Goal: Task Accomplishment & Management: Use online tool/utility

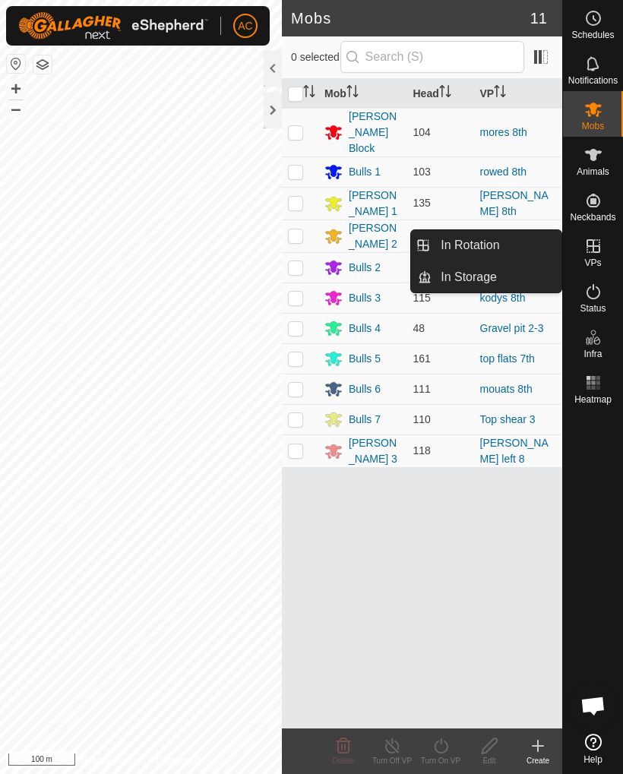
click at [523, 240] on link "In Rotation" at bounding box center [497, 245] width 130 height 30
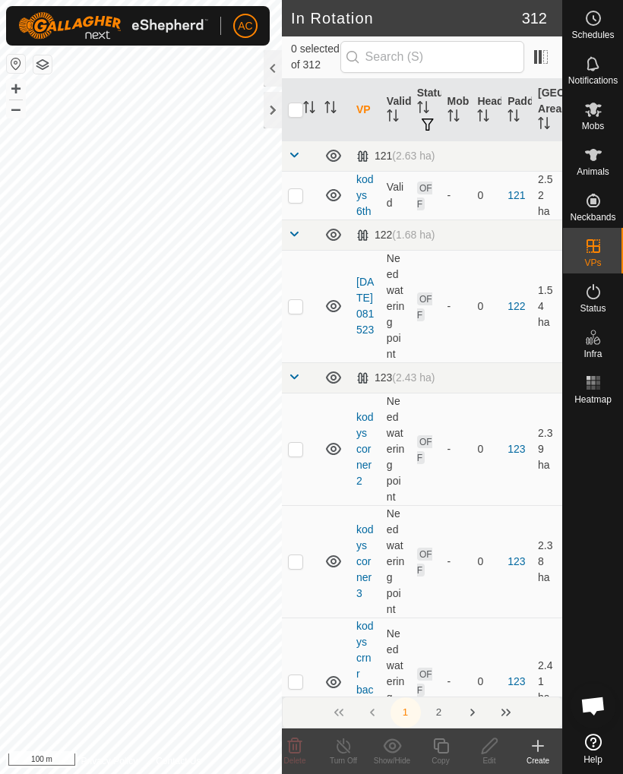
click at [544, 747] on icon at bounding box center [538, 746] width 18 height 18
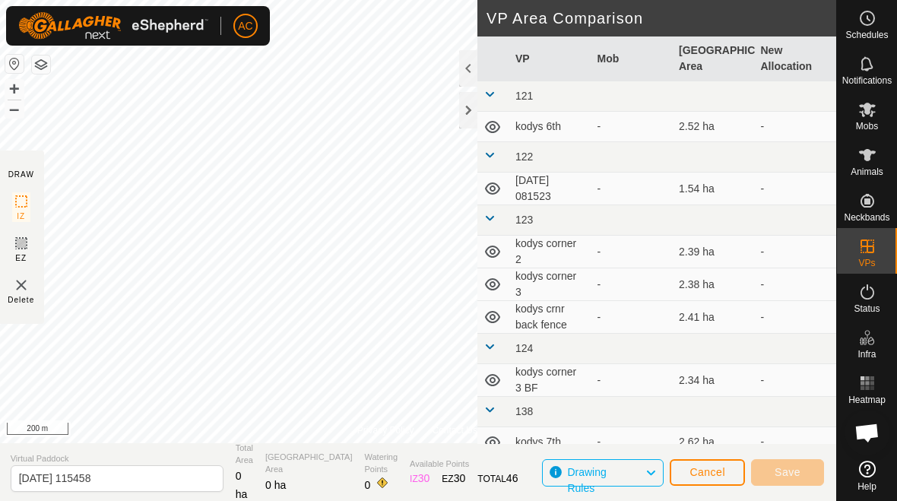
click at [470, 109] on div at bounding box center [468, 110] width 18 height 36
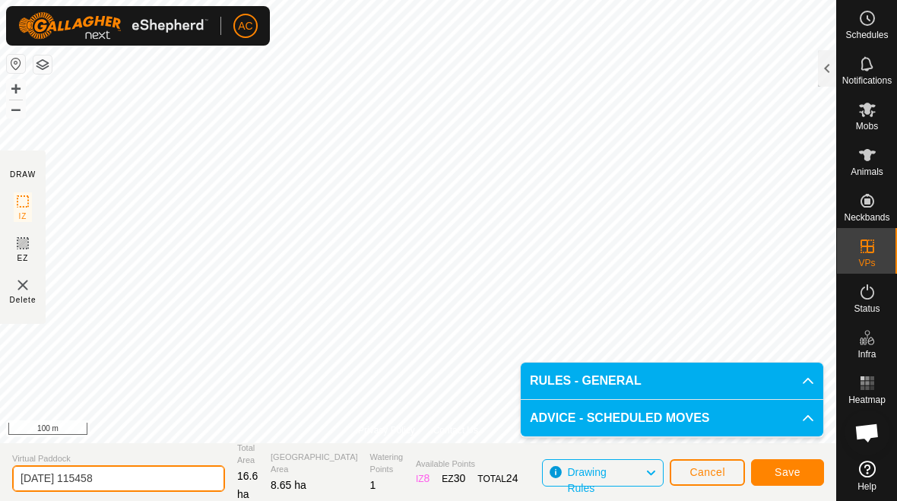
click at [141, 473] on input "[DATE] 115458" at bounding box center [118, 478] width 213 height 27
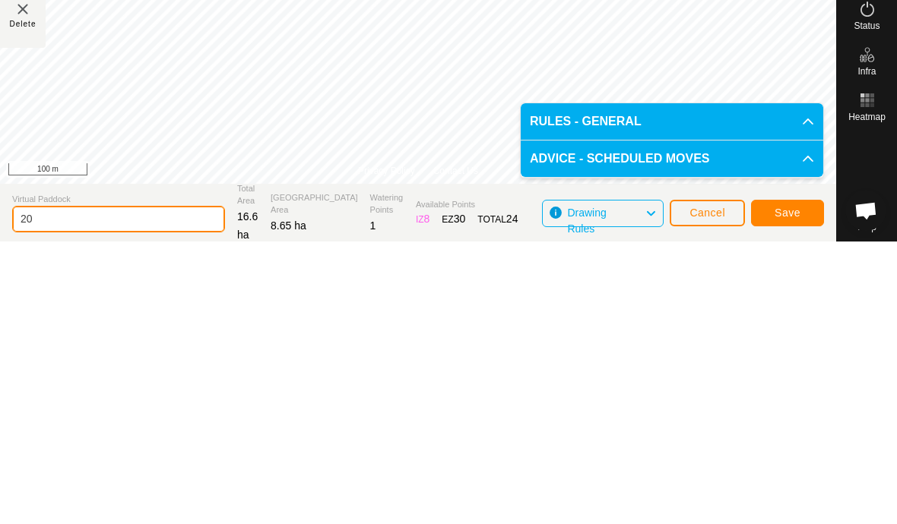
type input "2"
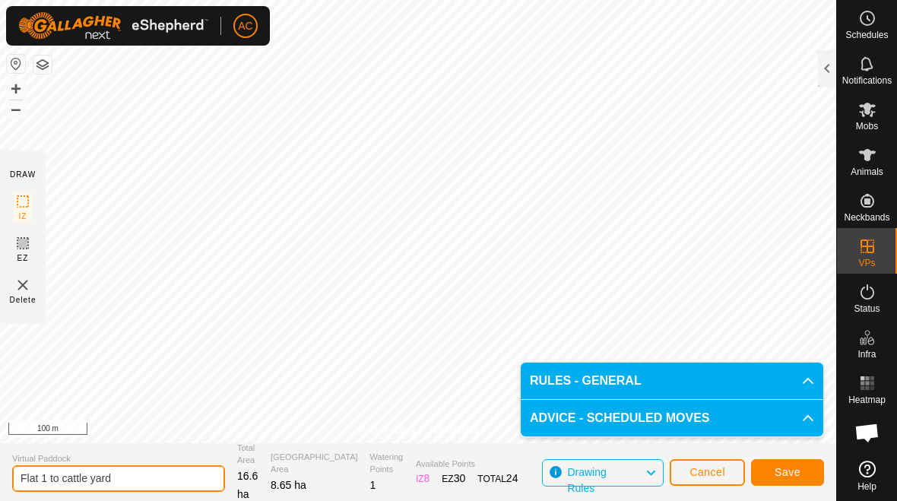
type input "Flat 1 to cattle yard"
click at [622, 467] on span "Save" at bounding box center [787, 472] width 26 height 12
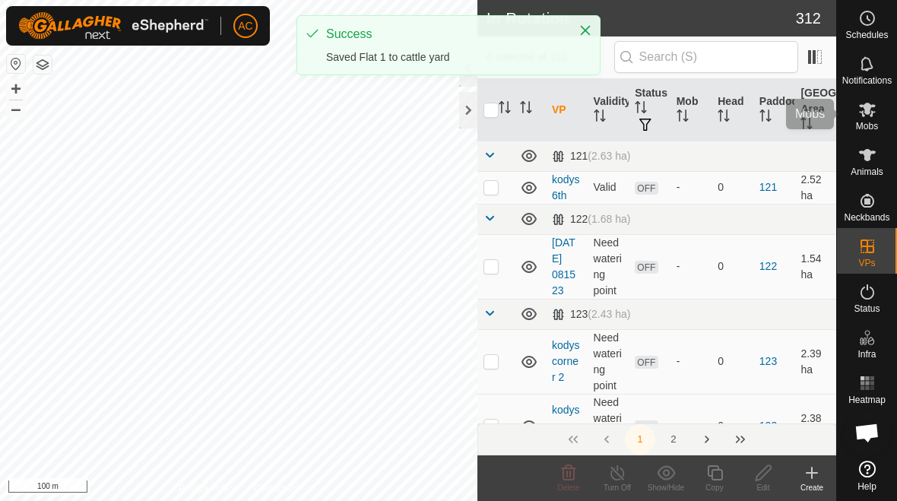
click at [622, 99] on es-mob-svg-icon at bounding box center [866, 109] width 27 height 24
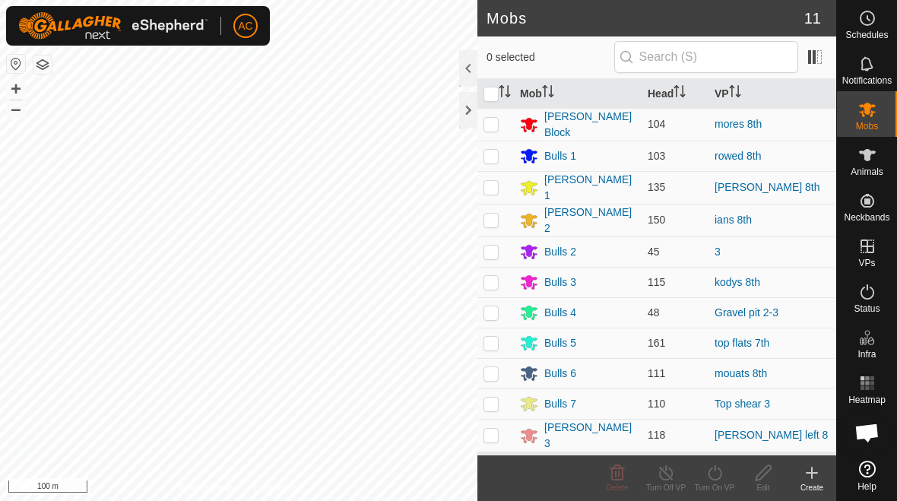
click at [495, 340] on p-checkbox at bounding box center [490, 343] width 15 height 12
checkbox input "true"
click at [622, 480] on icon at bounding box center [714, 473] width 19 height 18
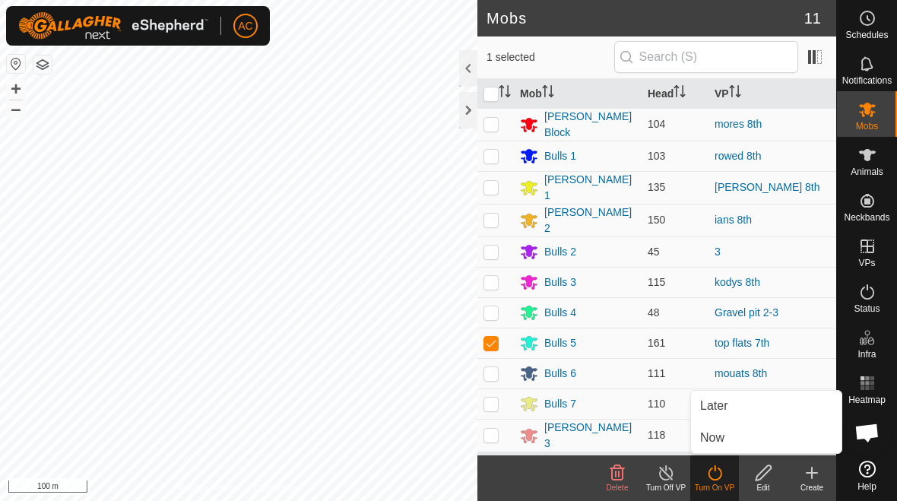
click at [622, 438] on link "Now" at bounding box center [766, 437] width 150 height 30
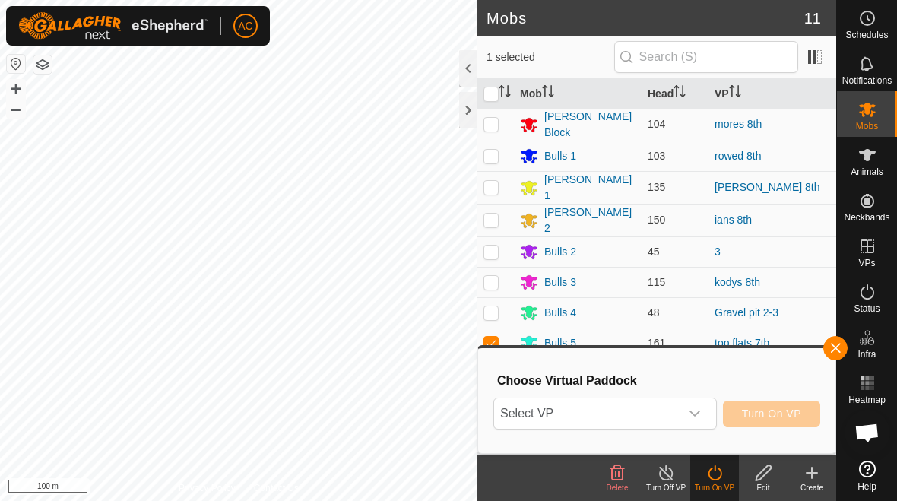
click at [622, 412] on icon "dropdown trigger" at bounding box center [694, 413] width 12 height 12
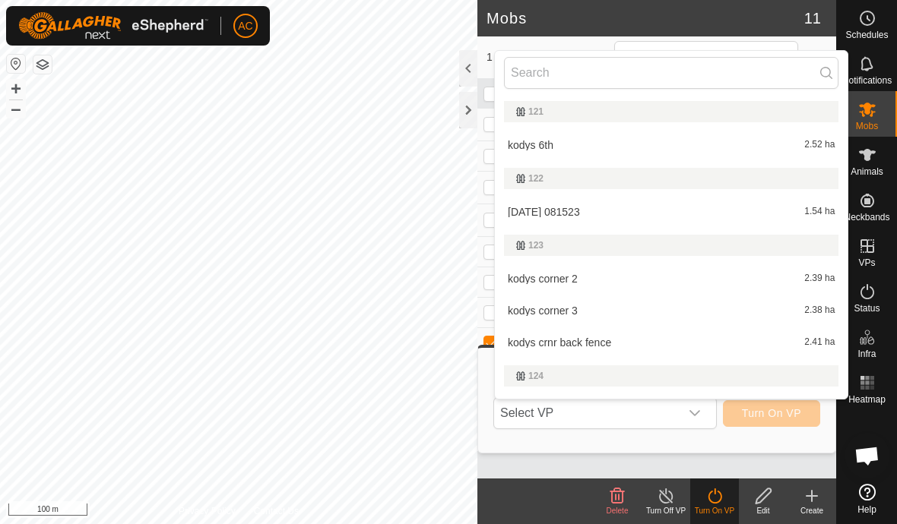
type input "F"
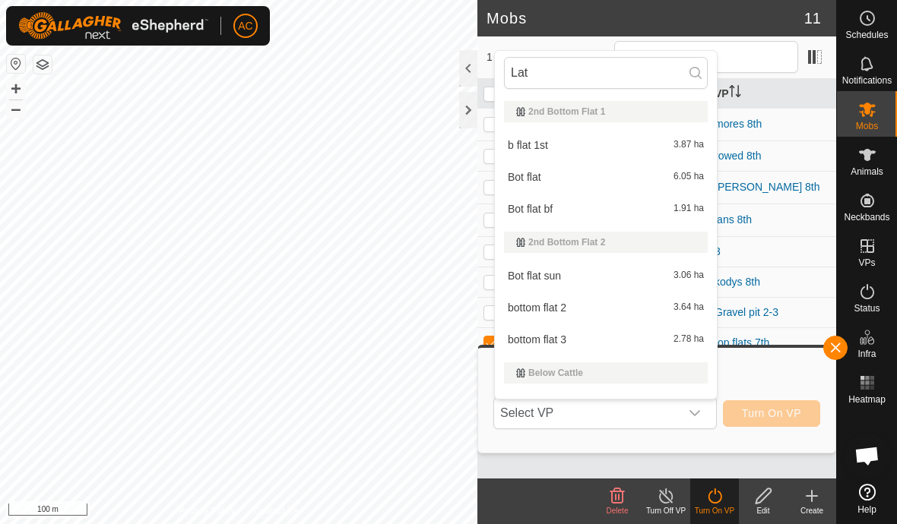
type input "Lat"
click at [581, 29] on button "Close" at bounding box center [584, 28] width 21 height 21
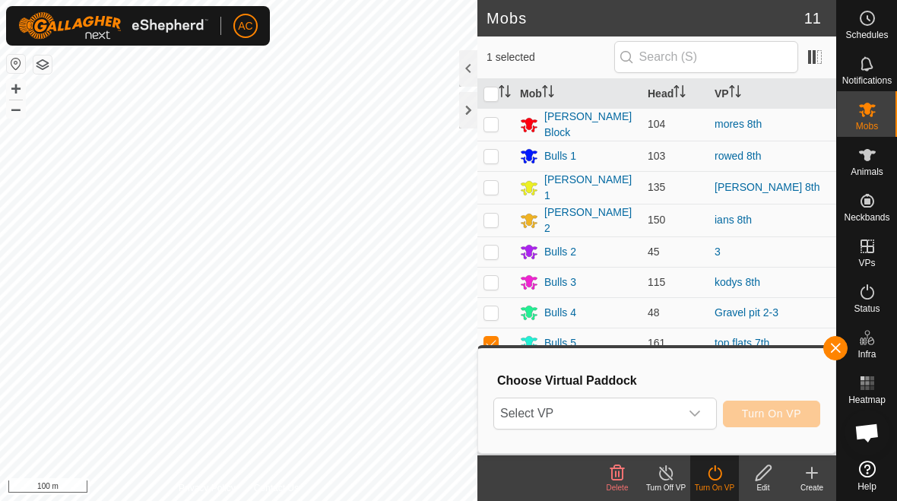
click at [609, 415] on span "Select VP" at bounding box center [586, 413] width 185 height 30
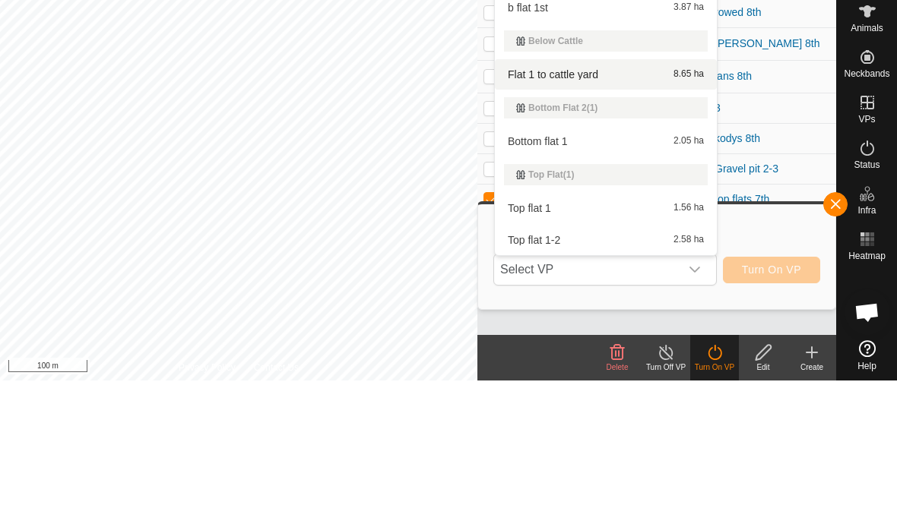
type input "Flat 1"
click at [577, 213] on span "Flat 1 to cattle yard" at bounding box center [553, 218] width 90 height 11
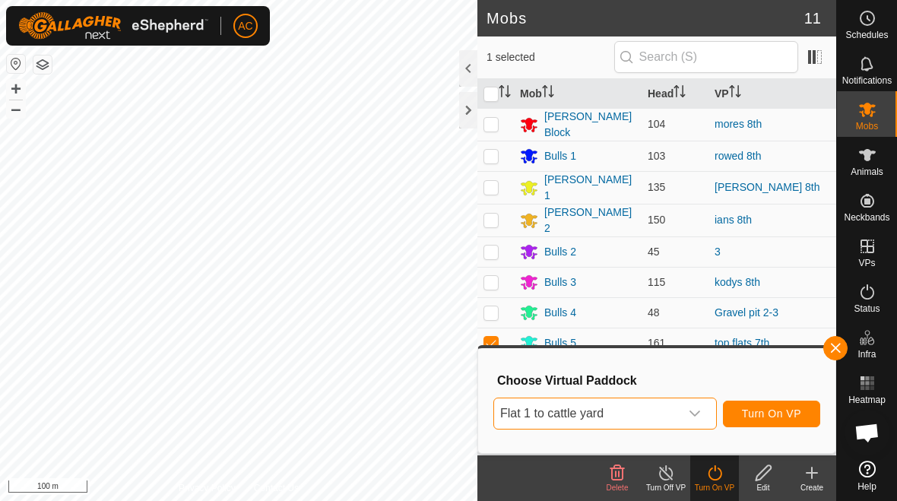
click at [622, 358] on div "Choose Virtual Paddock Flat 1 to cattle yard Turn On VP" at bounding box center [656, 400] width 339 height 87
click at [622, 353] on span "button" at bounding box center [835, 348] width 12 height 12
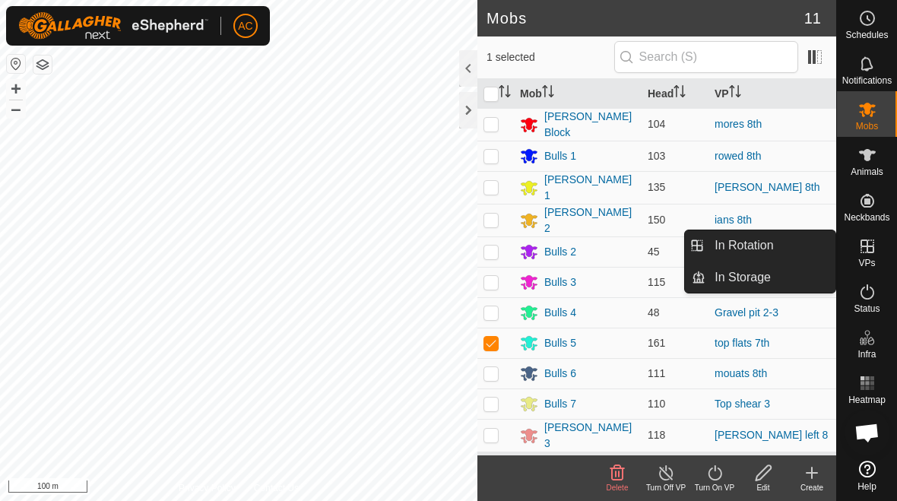
click at [622, 251] on span "In Rotation" at bounding box center [743, 245] width 59 height 18
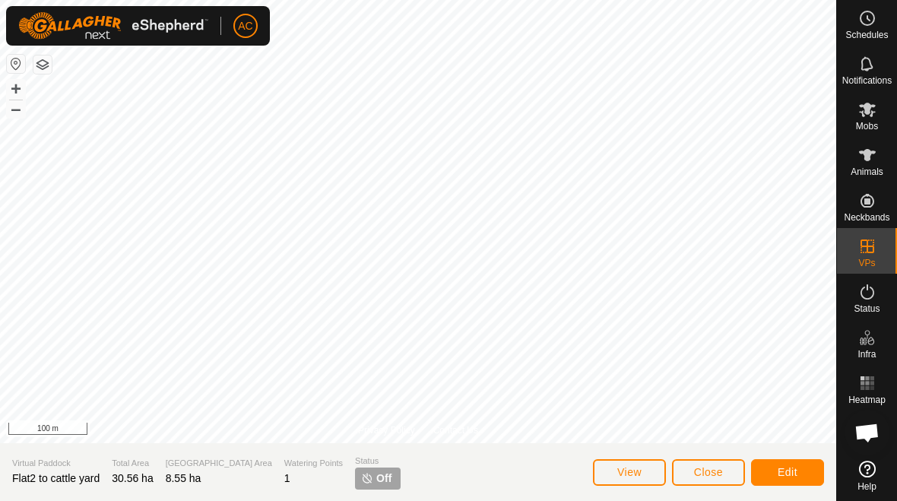
click at [622, 475] on span "Edit" at bounding box center [787, 472] width 20 height 12
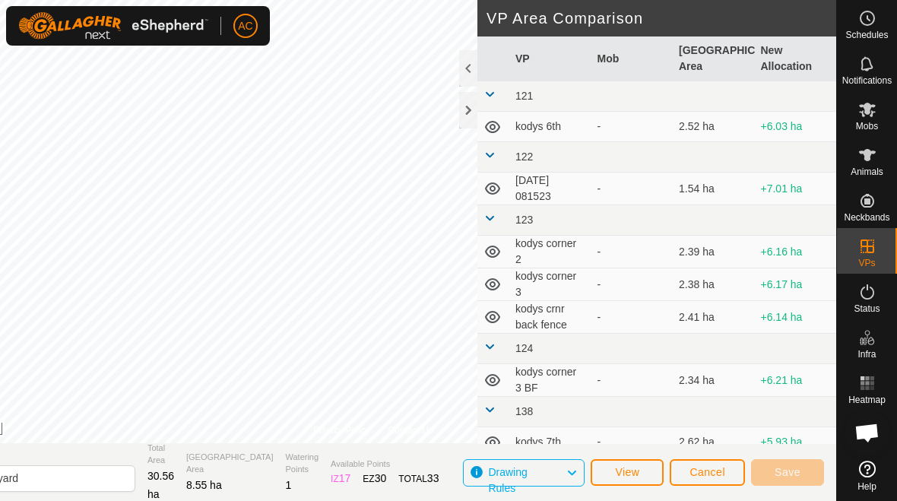
click at [622, 470] on span "View" at bounding box center [627, 472] width 24 height 12
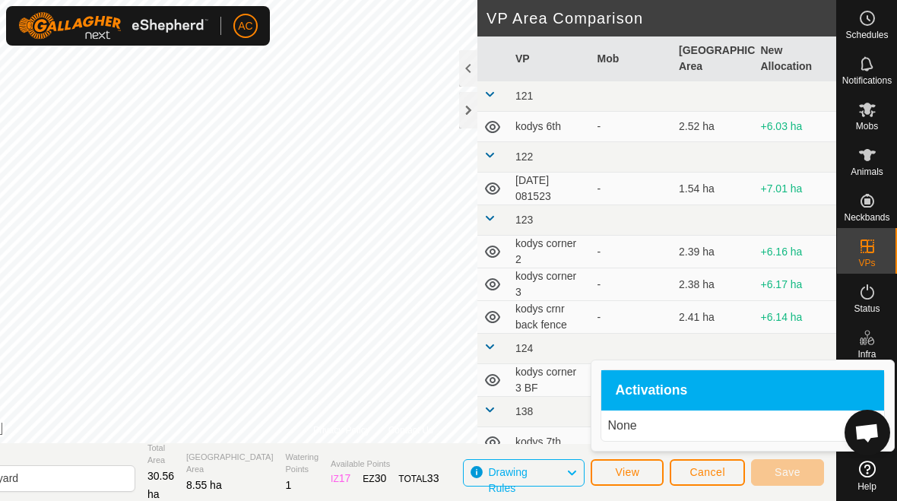
click at [622, 469] on span "View" at bounding box center [627, 472] width 24 height 12
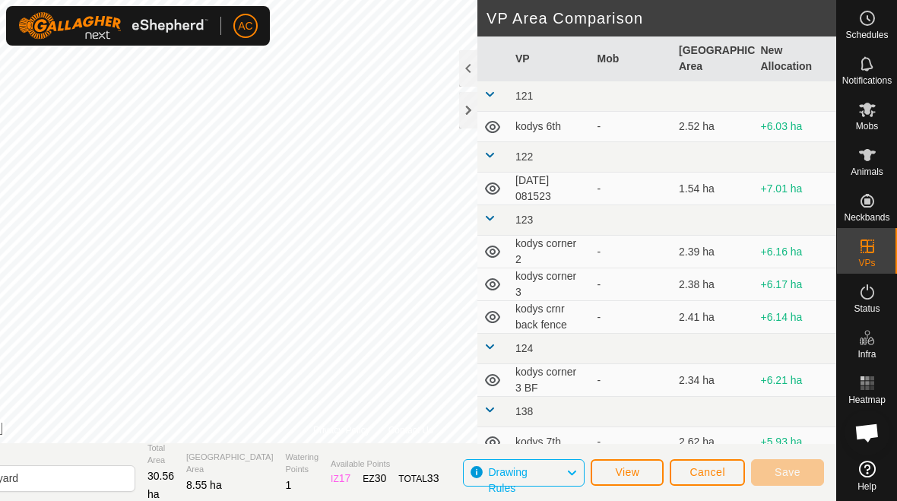
click at [562, 470] on span "Drawing Rules" at bounding box center [527, 473] width 78 height 20
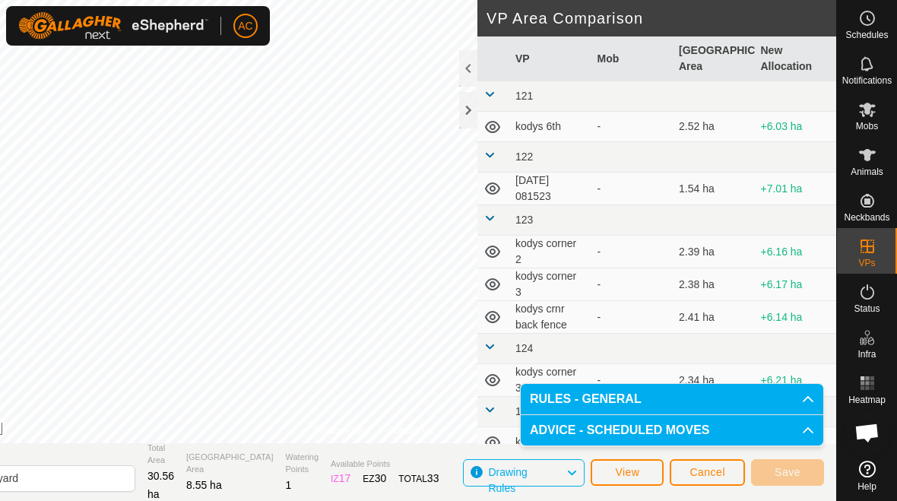
click at [569, 468] on icon at bounding box center [571, 473] width 12 height 20
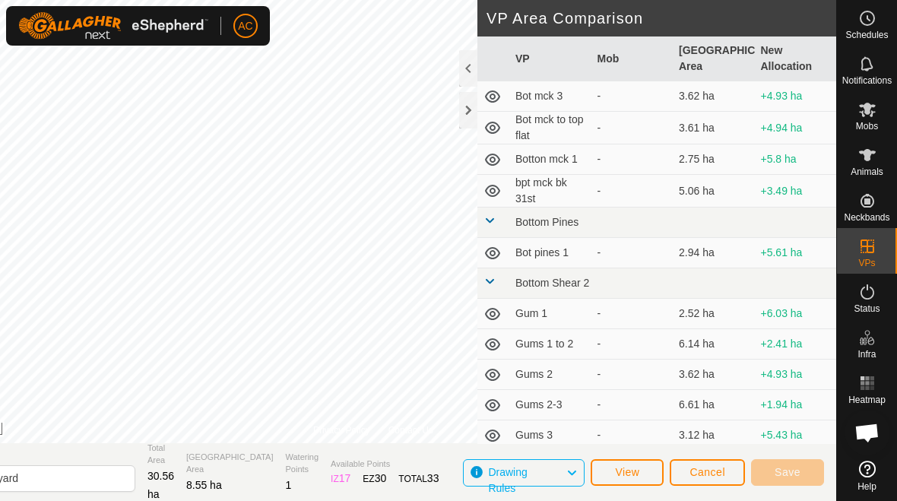
scroll to position [5922, 0]
click at [470, 116] on div at bounding box center [468, 110] width 18 height 36
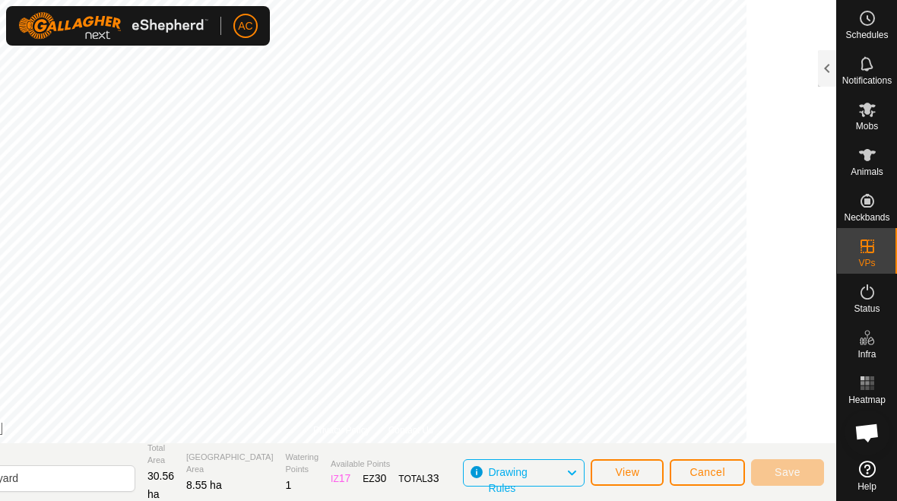
click at [622, 470] on span "Cancel" at bounding box center [707, 472] width 36 height 12
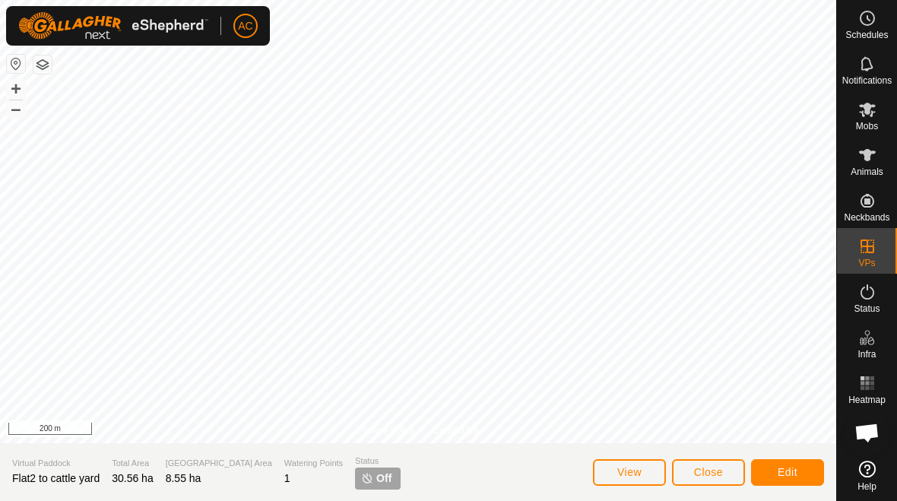
click at [622, 474] on span "Close" at bounding box center [708, 472] width 29 height 12
click at [622, 476] on span "Close" at bounding box center [708, 472] width 29 height 12
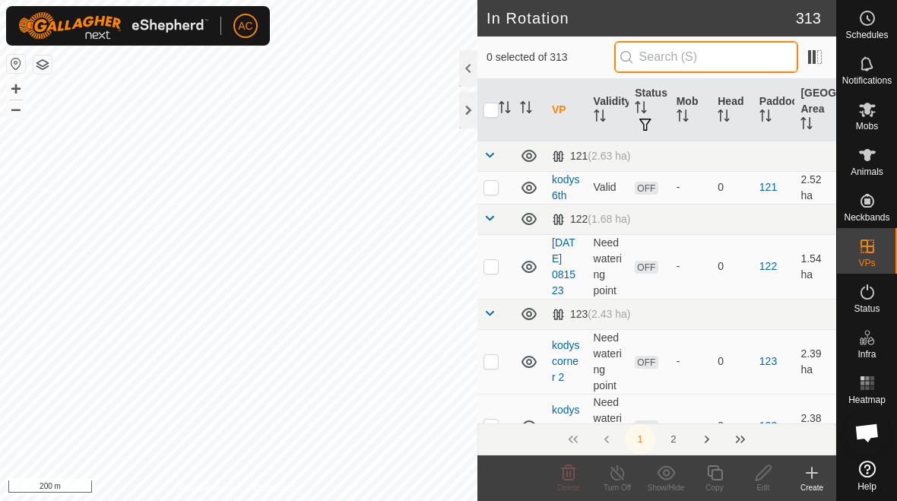
click at [622, 62] on input "text" at bounding box center [706, 57] width 184 height 32
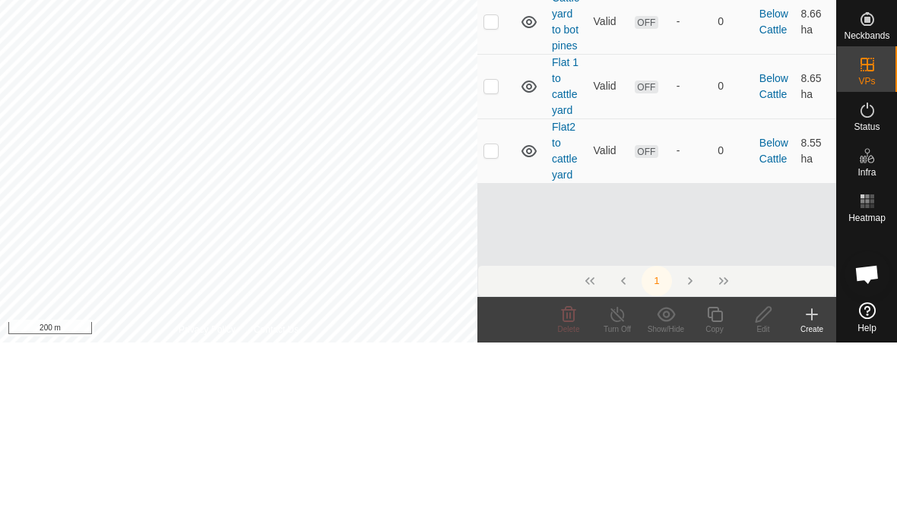
type input "Cattle"
click at [530, 327] on icon at bounding box center [528, 333] width 15 height 12
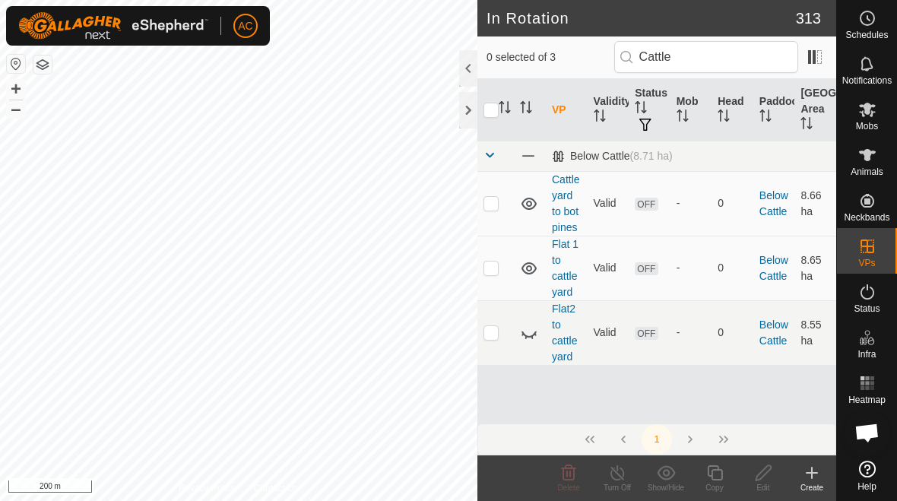
click at [523, 334] on icon at bounding box center [522, 334] width 2 height 2
click at [527, 331] on icon at bounding box center [528, 333] width 15 height 12
click at [494, 267] on p-checkbox at bounding box center [490, 267] width 15 height 12
checkbox input "true"
click at [622, 473] on icon at bounding box center [763, 473] width 19 height 18
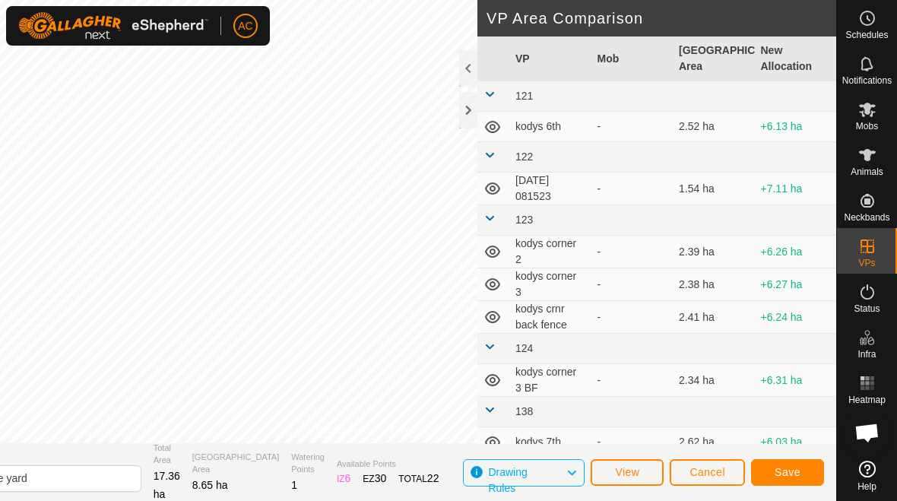
click at [622, 472] on span "Save" at bounding box center [787, 472] width 26 height 12
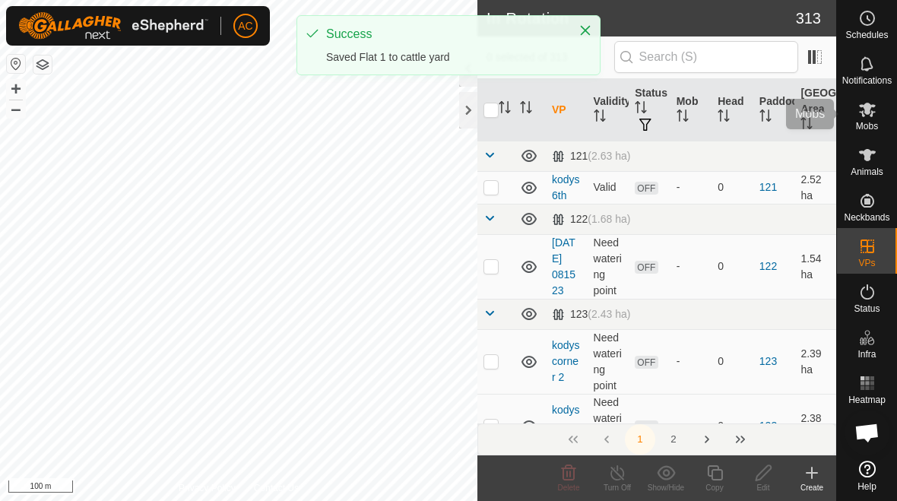
click at [622, 116] on icon at bounding box center [867, 109] width 18 height 18
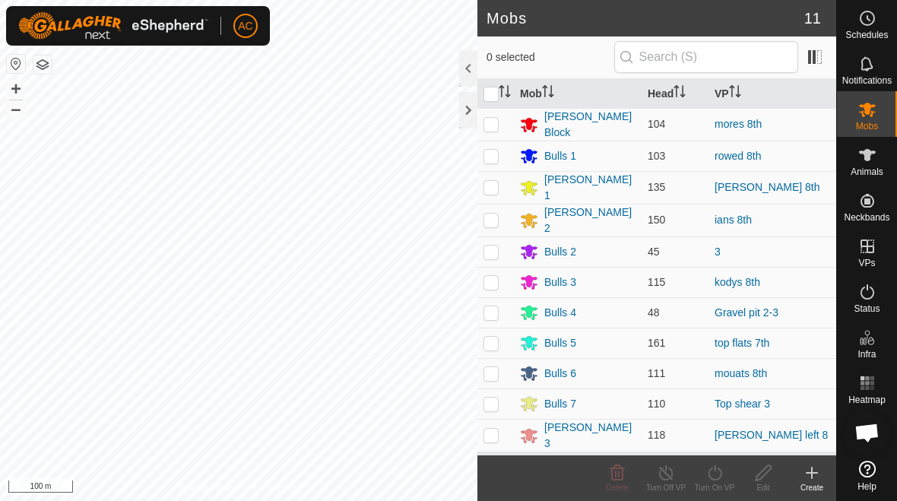
click at [492, 337] on p-checkbox at bounding box center [490, 343] width 15 height 12
checkbox input "true"
click at [622, 468] on turn-on-svg-icon at bounding box center [714, 473] width 49 height 18
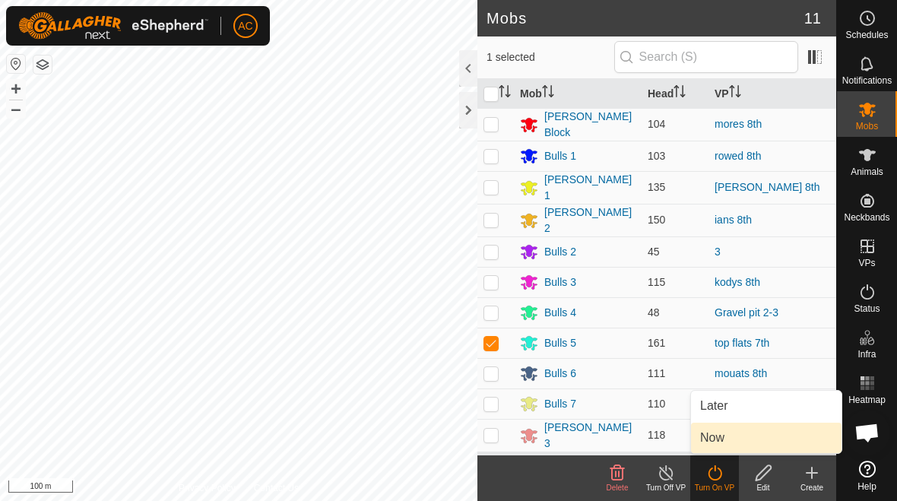
click at [622, 438] on link "Now" at bounding box center [766, 437] width 150 height 30
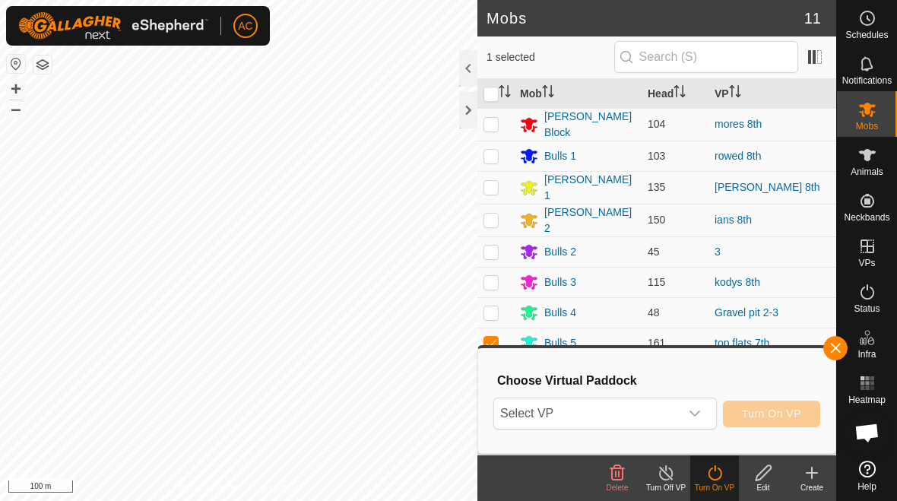
click at [622, 412] on div "dropdown trigger" at bounding box center [694, 413] width 30 height 30
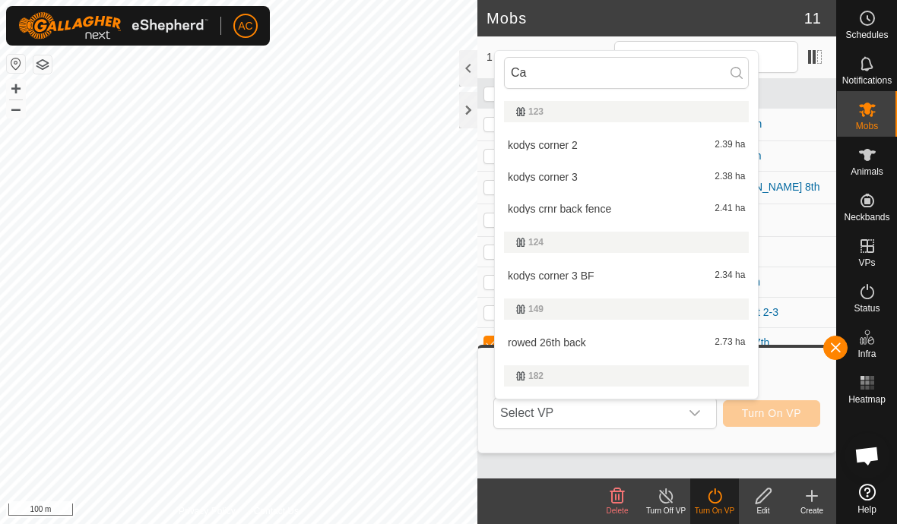
type input "Cat"
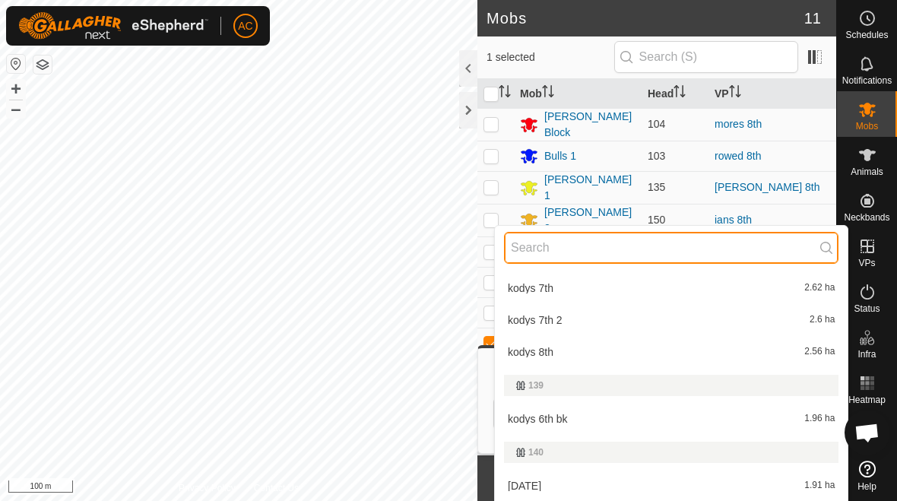
scroll to position [365, 0]
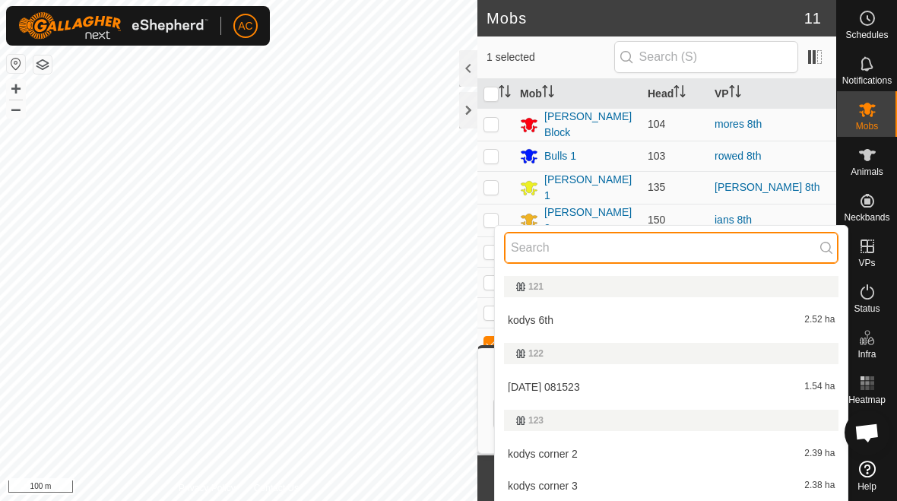
click at [622, 243] on input "text" at bounding box center [671, 248] width 334 height 32
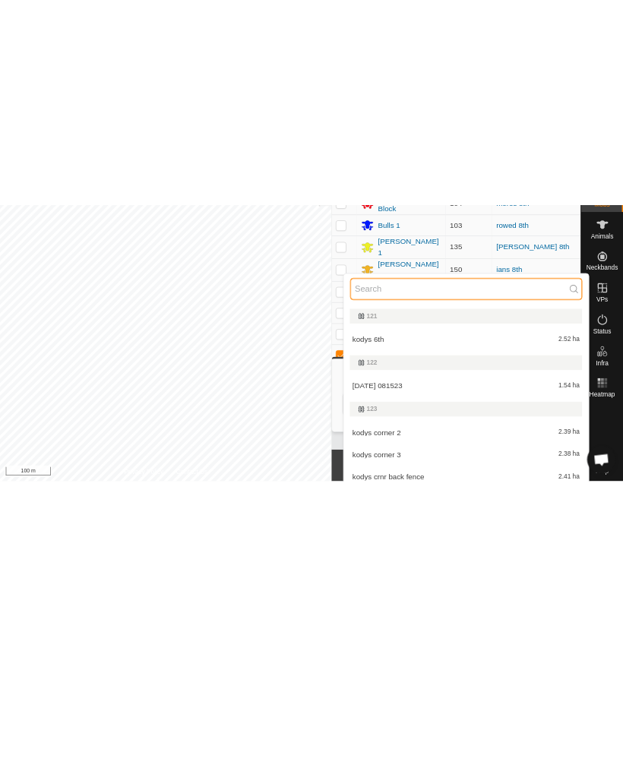
scroll to position [0, 0]
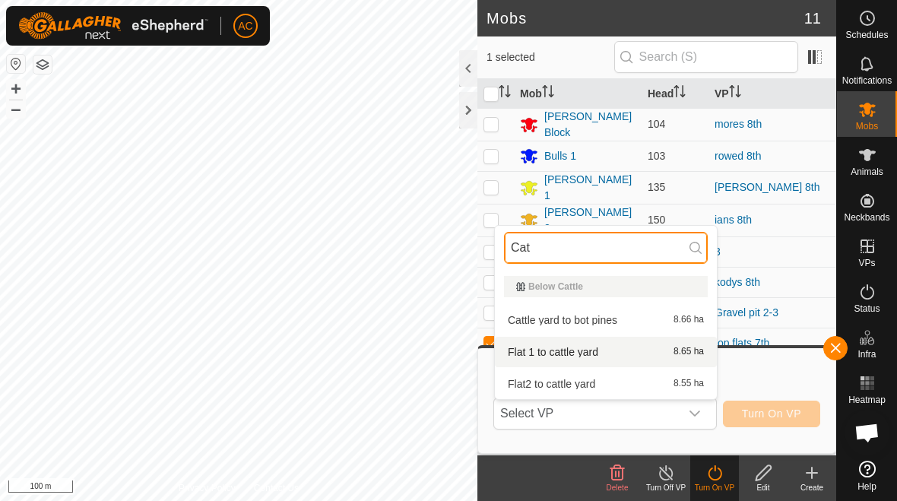
type input "Cat"
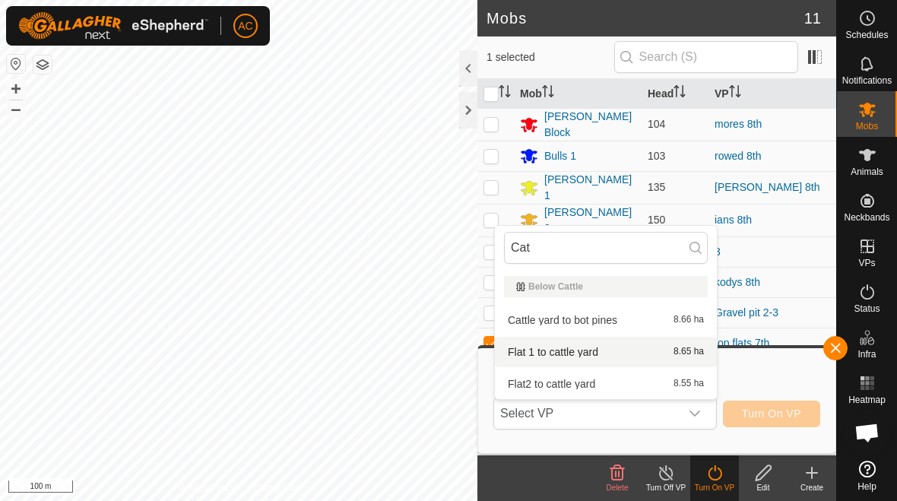
click at [622, 358] on div "Flat 1 to cattle yard 8.65 ha" at bounding box center [606, 352] width 204 height 18
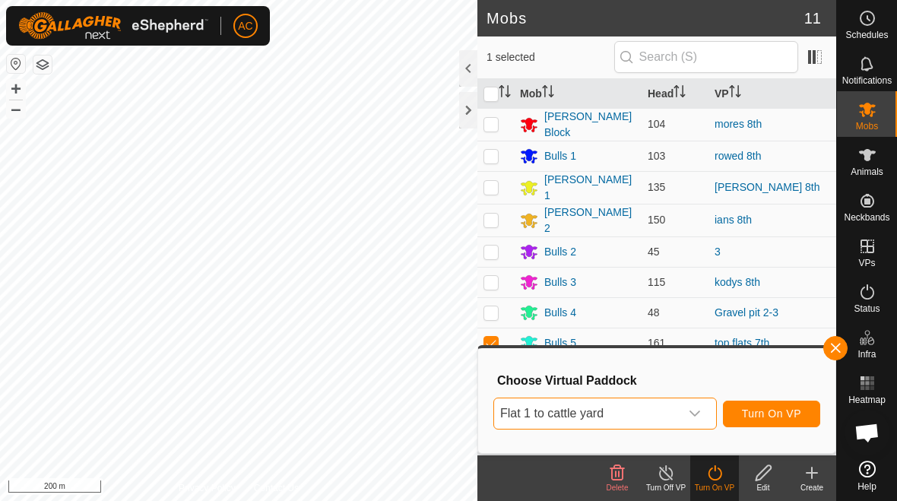
click at [622, 414] on span "Turn On VP" at bounding box center [771, 413] width 59 height 12
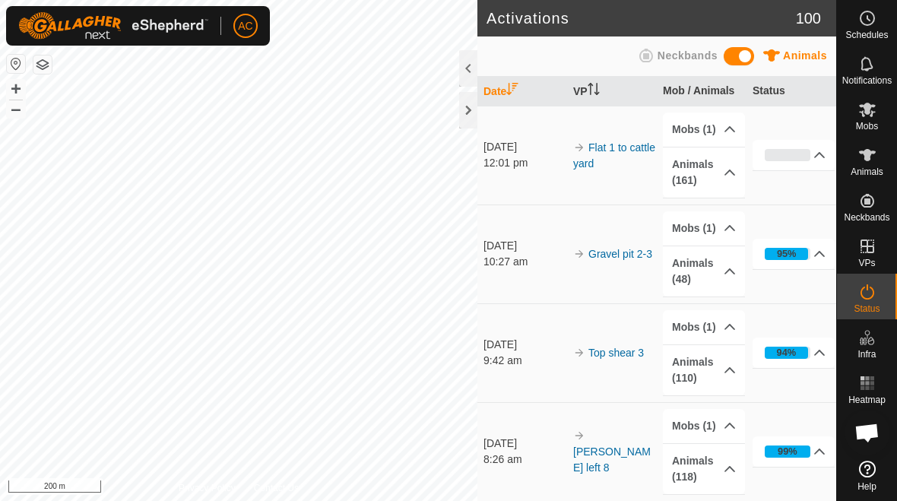
click at [459, 116] on div at bounding box center [468, 110] width 18 height 36
